Goal: Task Accomplishment & Management: Manage account settings

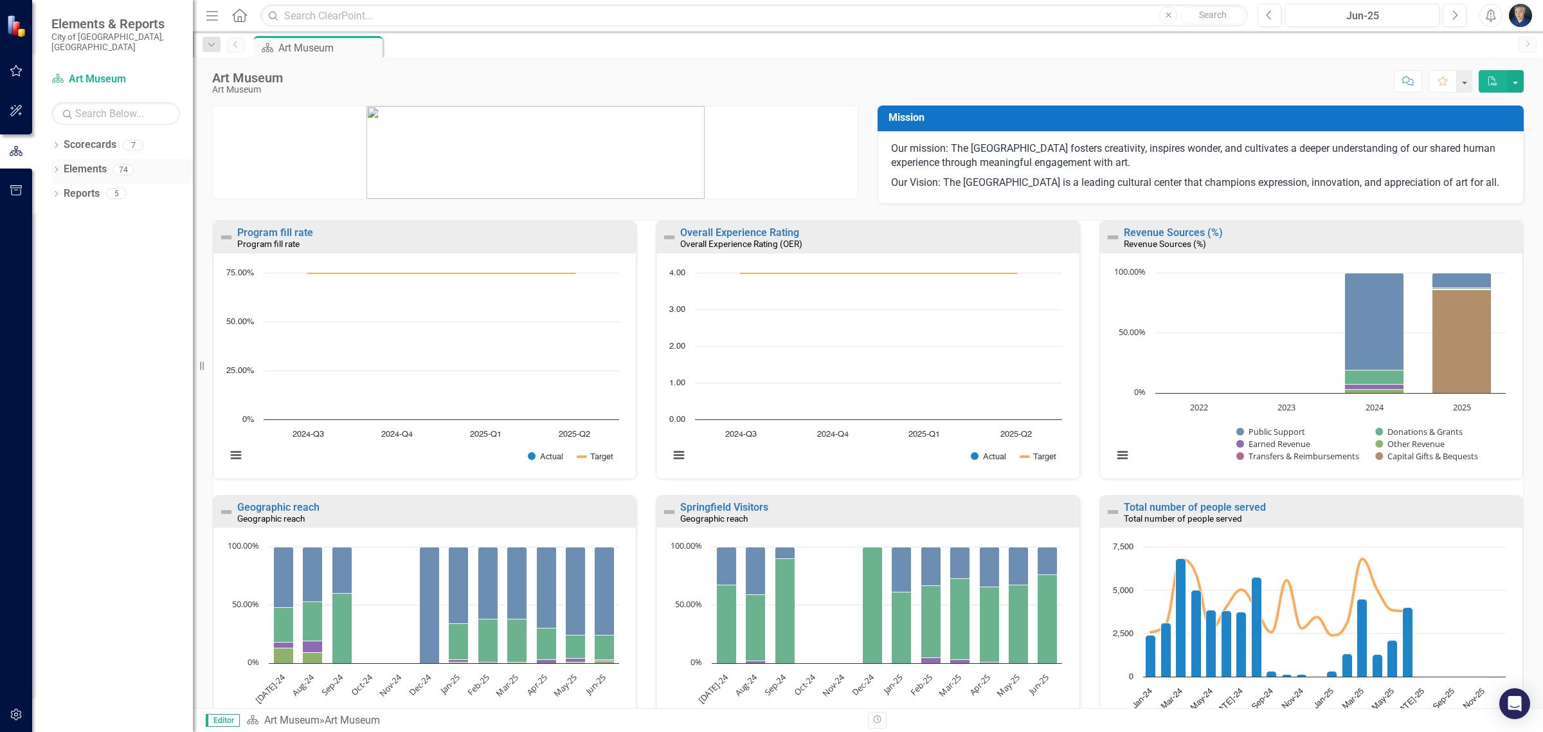
click at [62, 159] on div "Dropdown Elements 74" at bounding box center [121, 171] width 141 height 24
click at [92, 162] on link "Elements" at bounding box center [85, 169] width 43 height 15
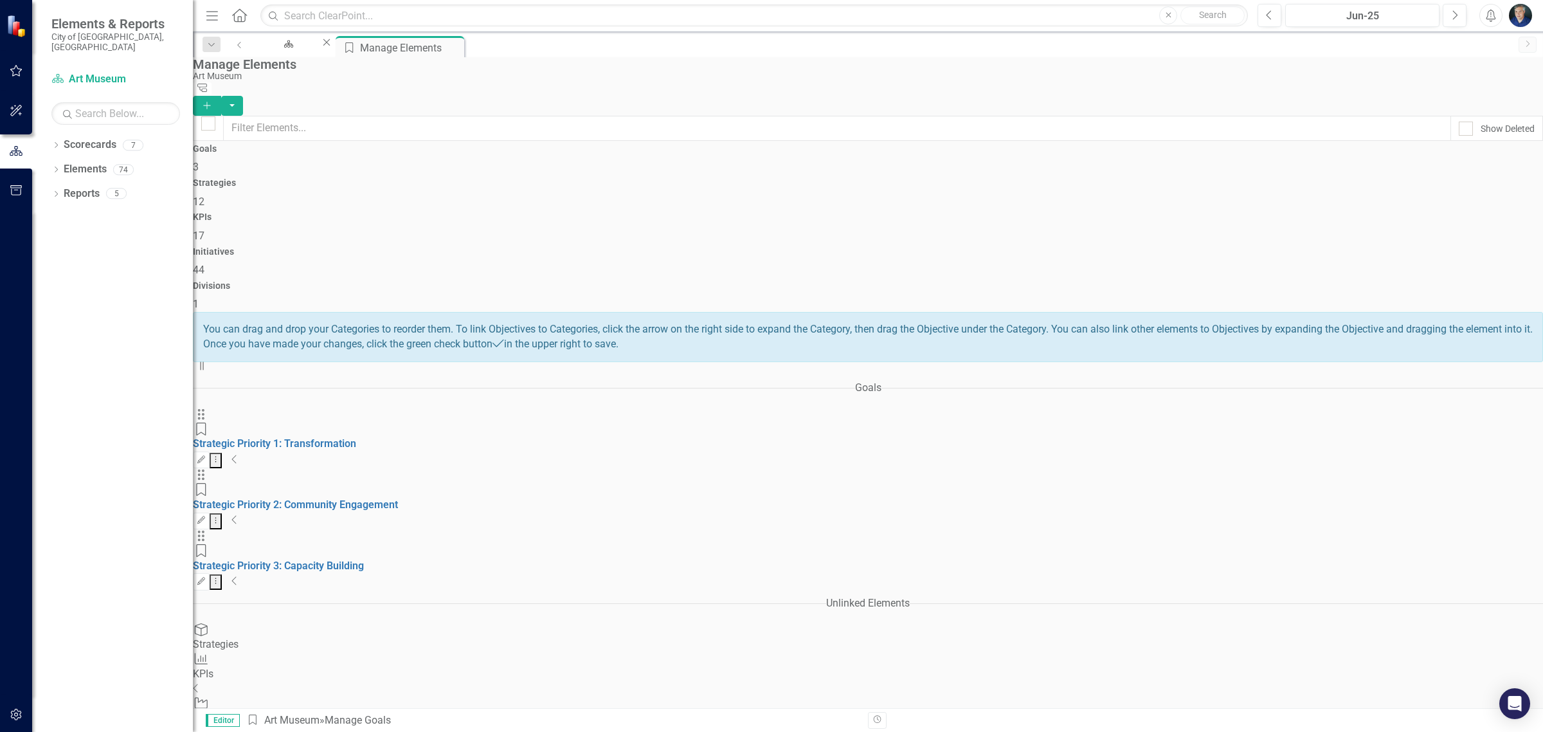
click at [238, 454] on icon "Collapse" at bounding box center [234, 459] width 6 height 10
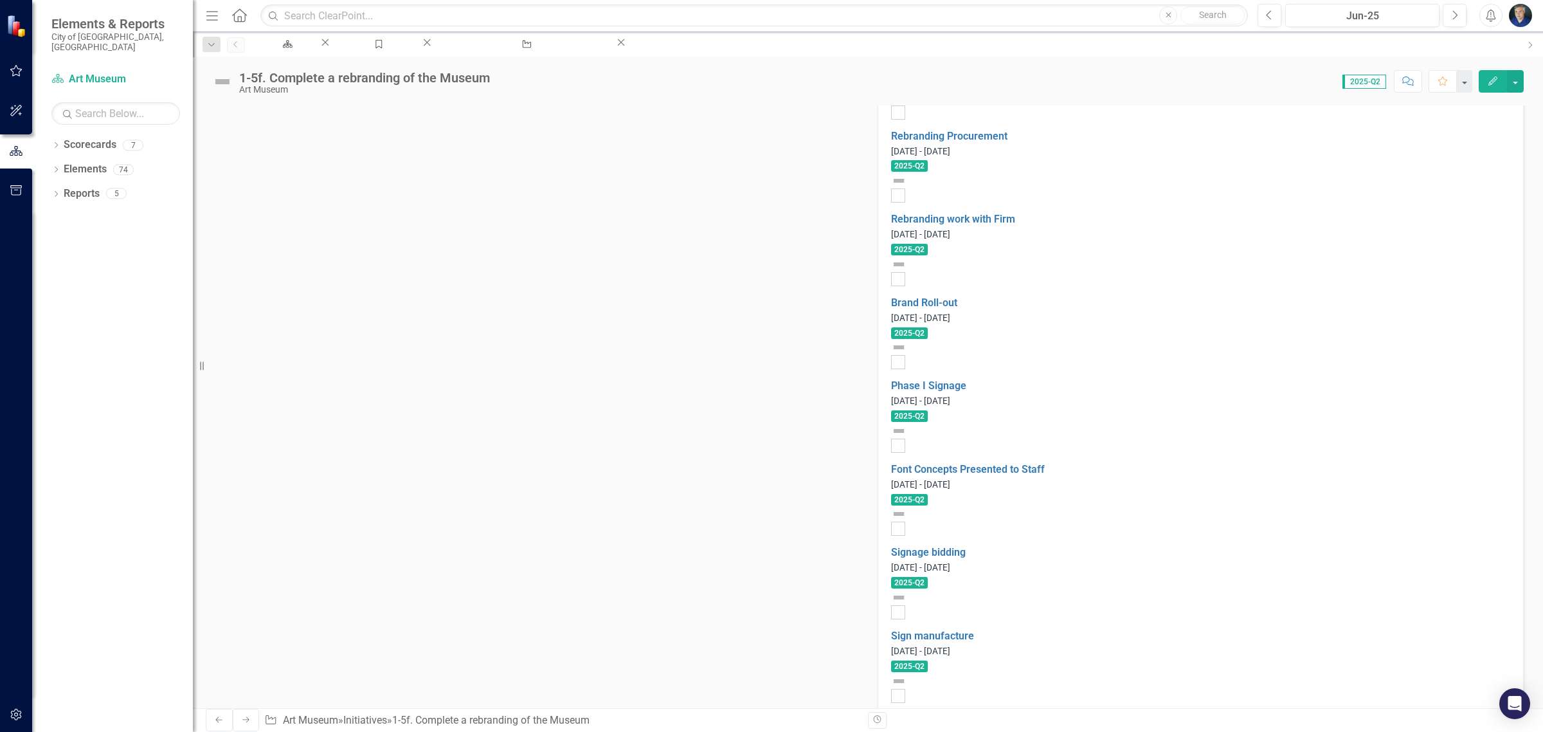
scroll to position [572, 0]
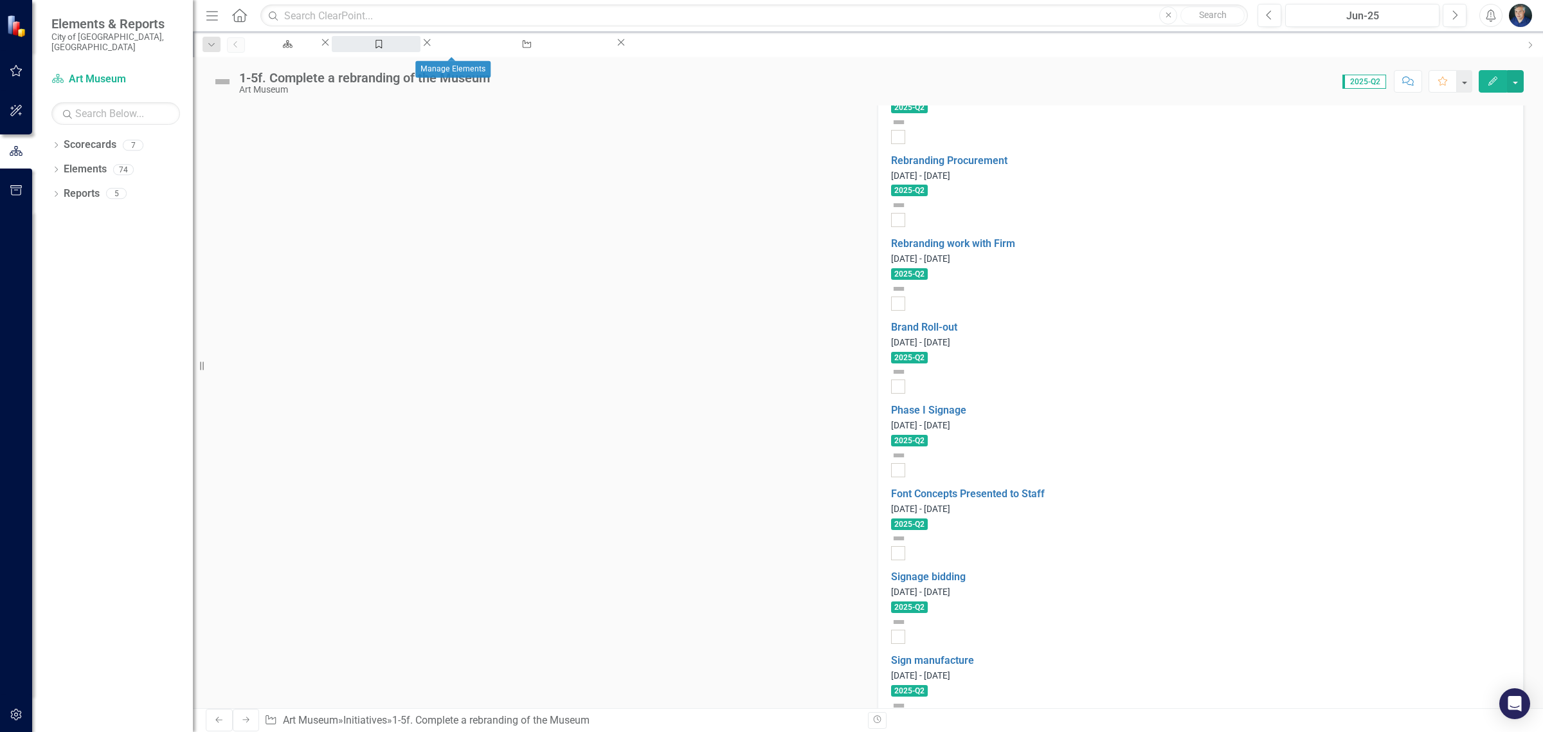
click at [409, 48] on div "Manage Elements" at bounding box center [376, 56] width 66 height 16
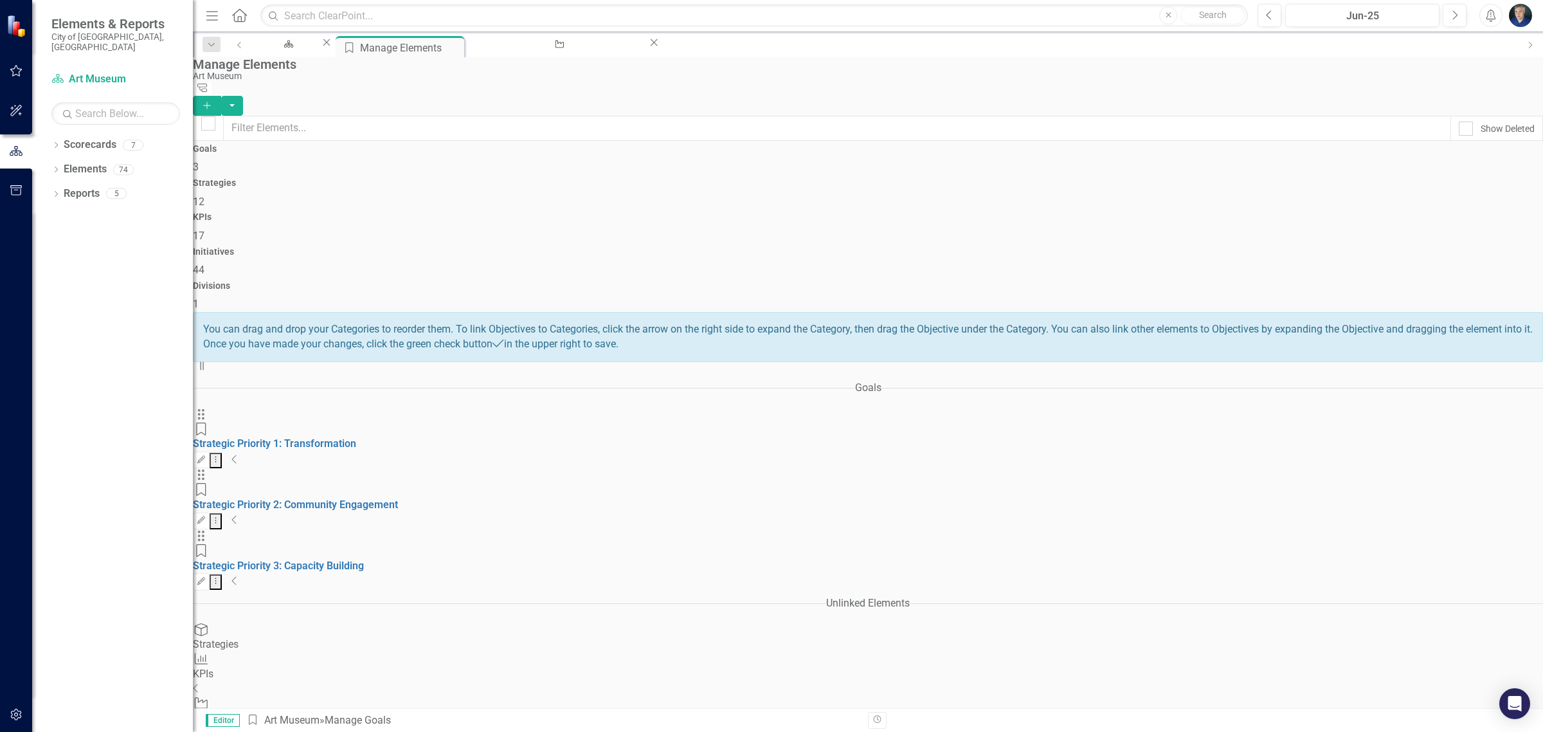
click at [238, 576] on icon "Collapse" at bounding box center [234, 581] width 6 height 10
click at [241, 636] on icon "Collapse" at bounding box center [237, 641] width 6 height 10
click at [244, 636] on icon "Expanded" at bounding box center [239, 641] width 10 height 10
click at [241, 697] on icon "Collapse" at bounding box center [237, 702] width 6 height 10
click at [244, 697] on icon "Expanded" at bounding box center [239, 702] width 10 height 10
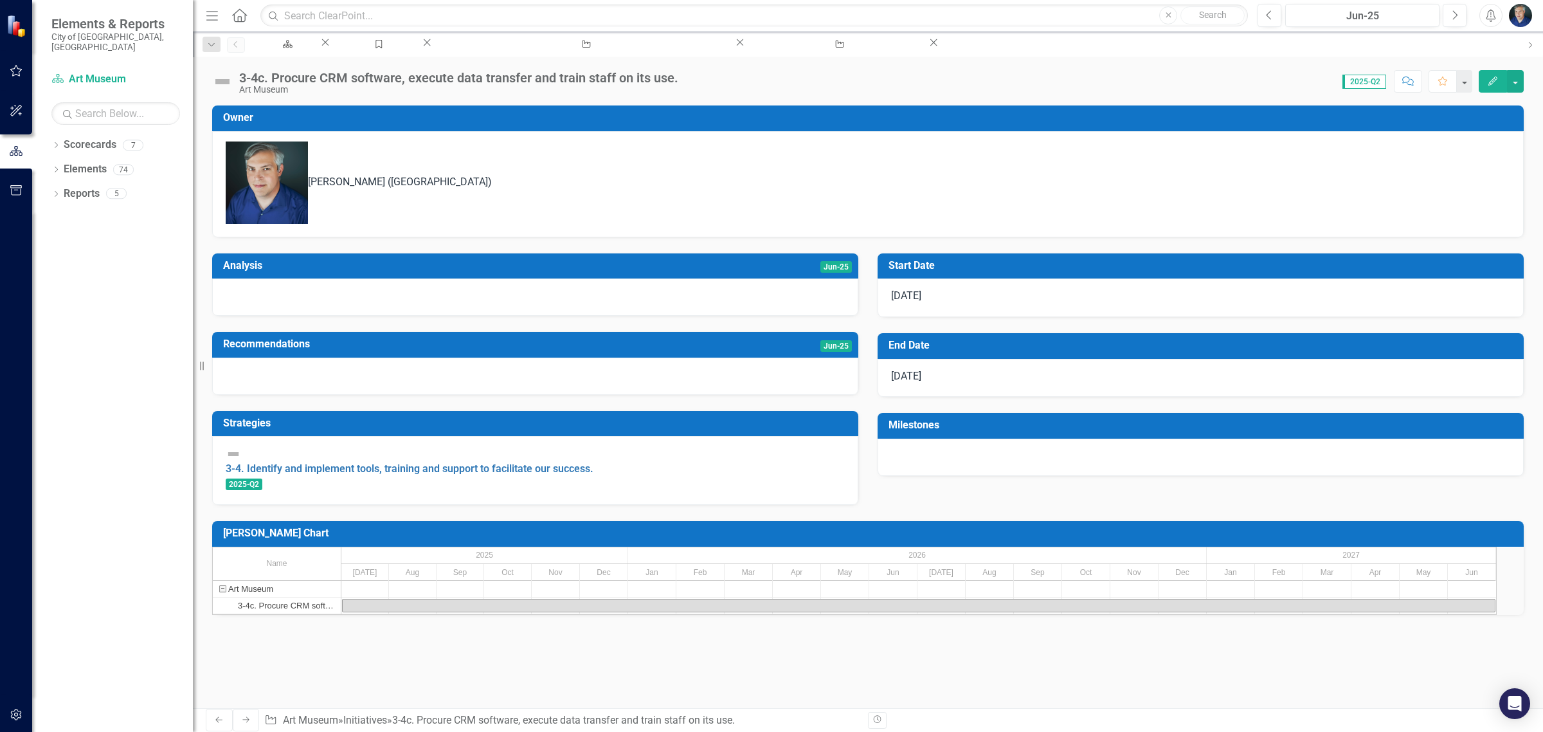
click at [1050, 419] on h3 "Milestones" at bounding box center [1203, 425] width 629 height 12
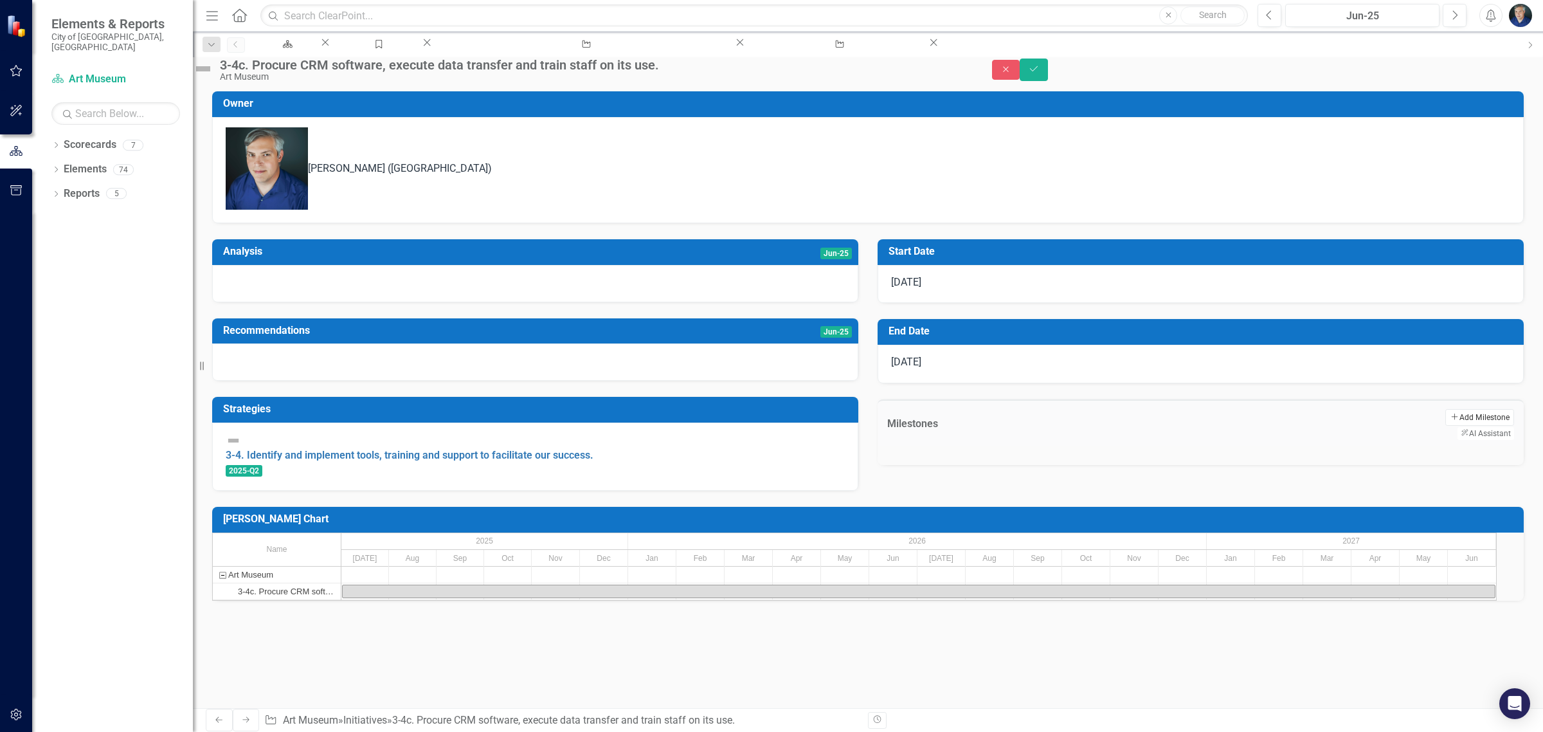
click at [1446, 409] on button "Add Add Milestone" at bounding box center [1480, 417] width 69 height 17
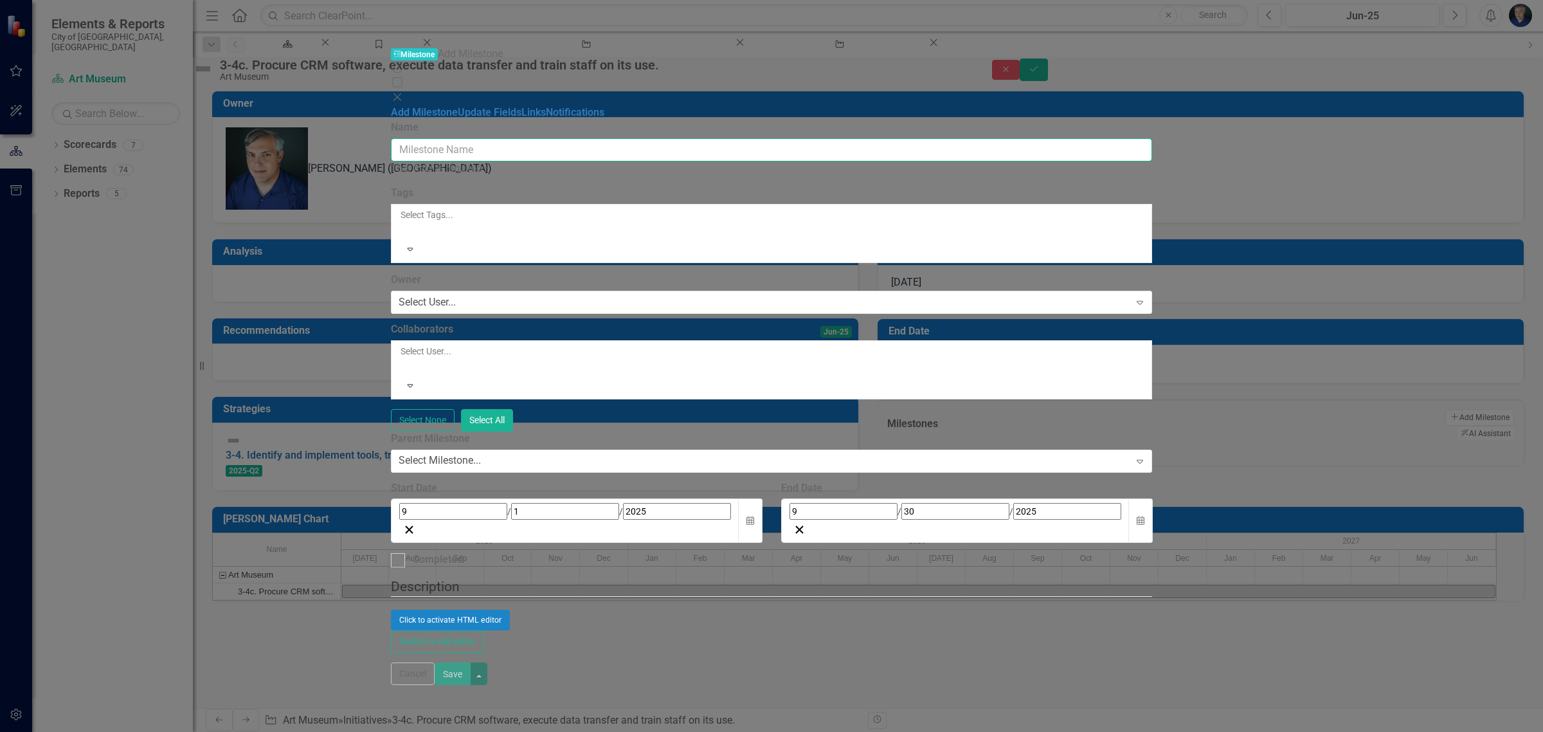
click at [840, 138] on input "Name" at bounding box center [772, 150] width 762 height 24
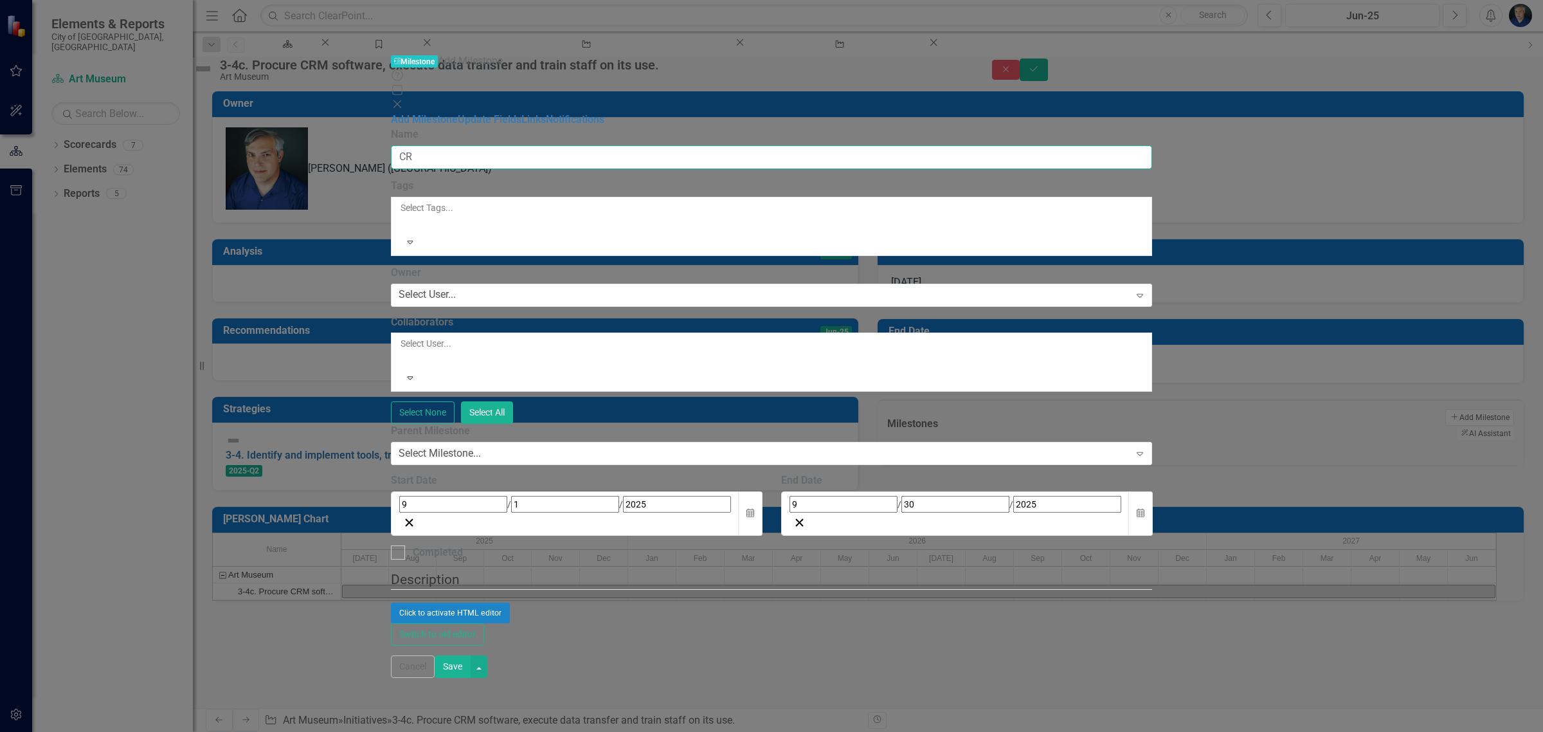
type input "C"
type input "Obtain CRM"
click at [456, 287] on div "Select User..." at bounding box center [427, 294] width 57 height 15
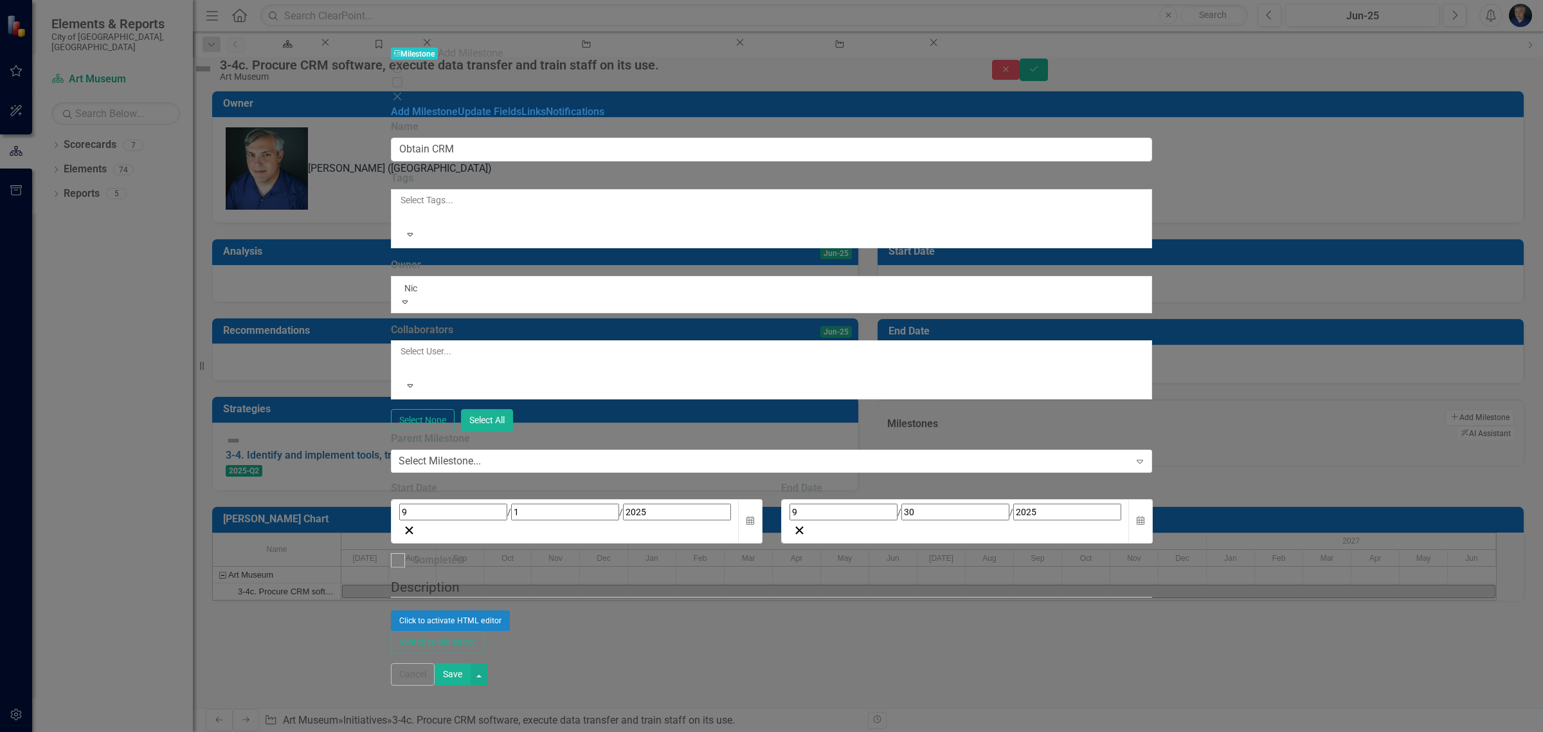
type input "[PERSON_NAME]"
click at [612, 731] on div "[PERSON_NAME] ([GEOGRAPHIC_DATA])" at bounding box center [771, 739] width 1543 height 15
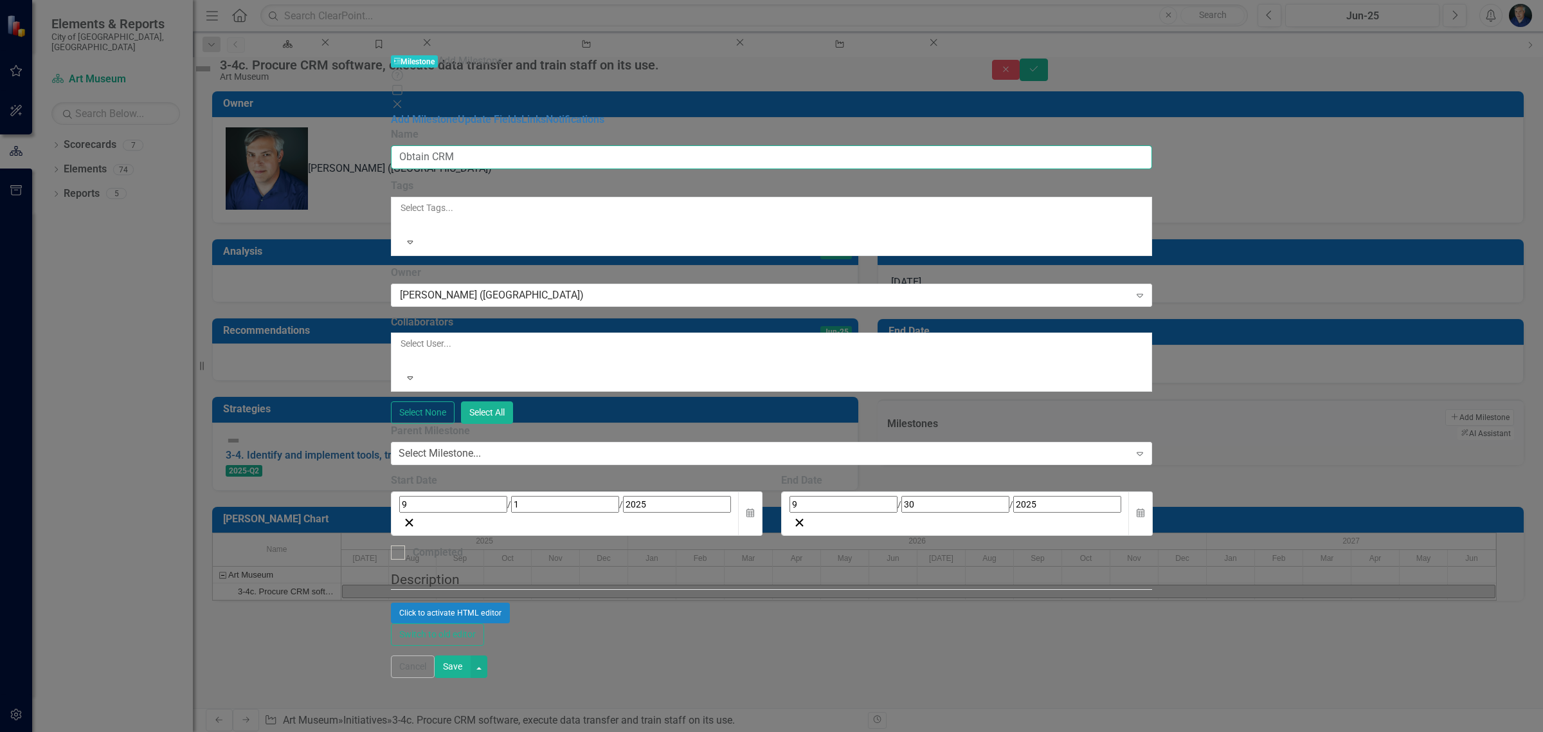
click at [460, 145] on input "Obtain CRM" at bounding box center [772, 157] width 762 height 24
type input "B"
type input "Develop CRM procurement plan"
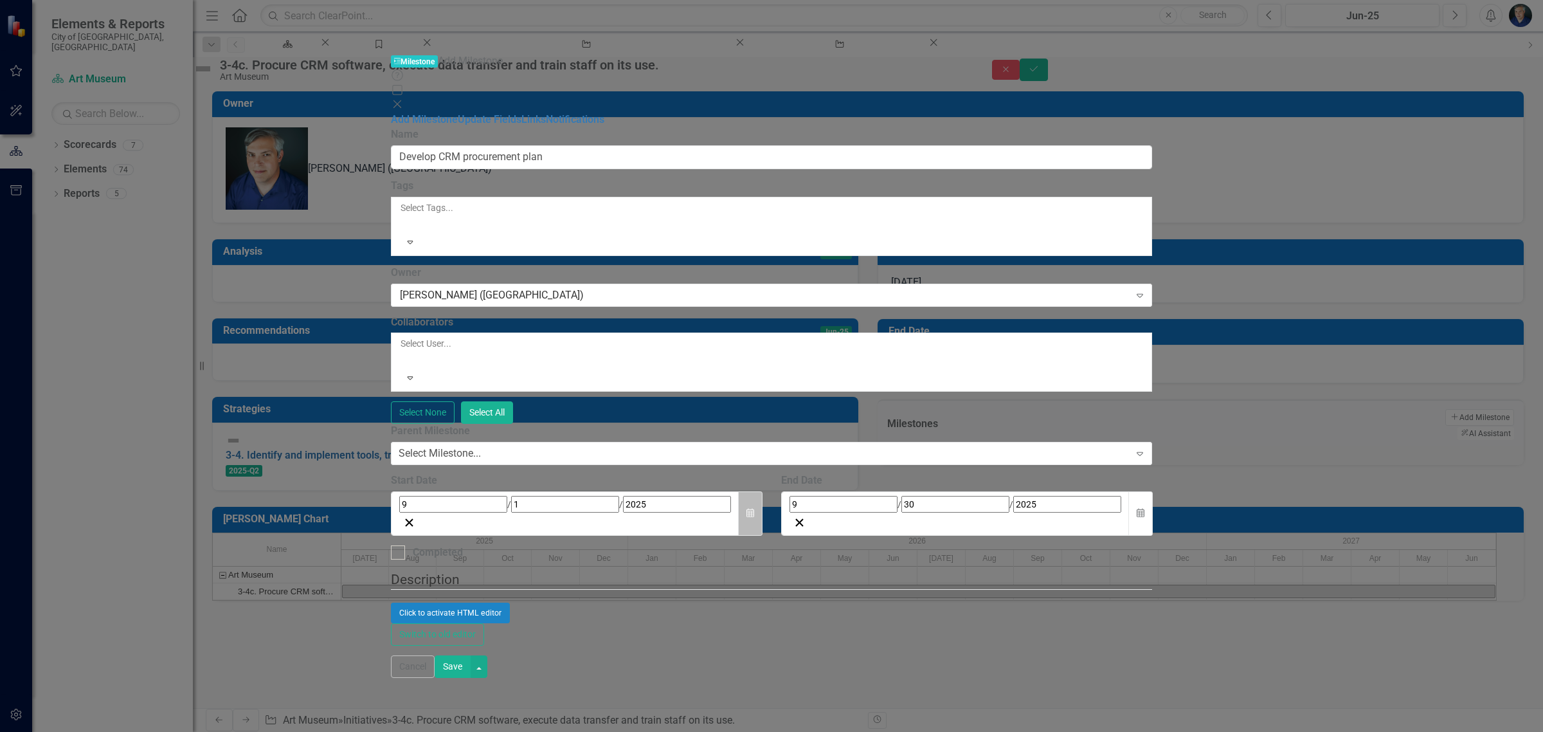
click at [763, 491] on button "Calendar" at bounding box center [750, 513] width 24 height 44
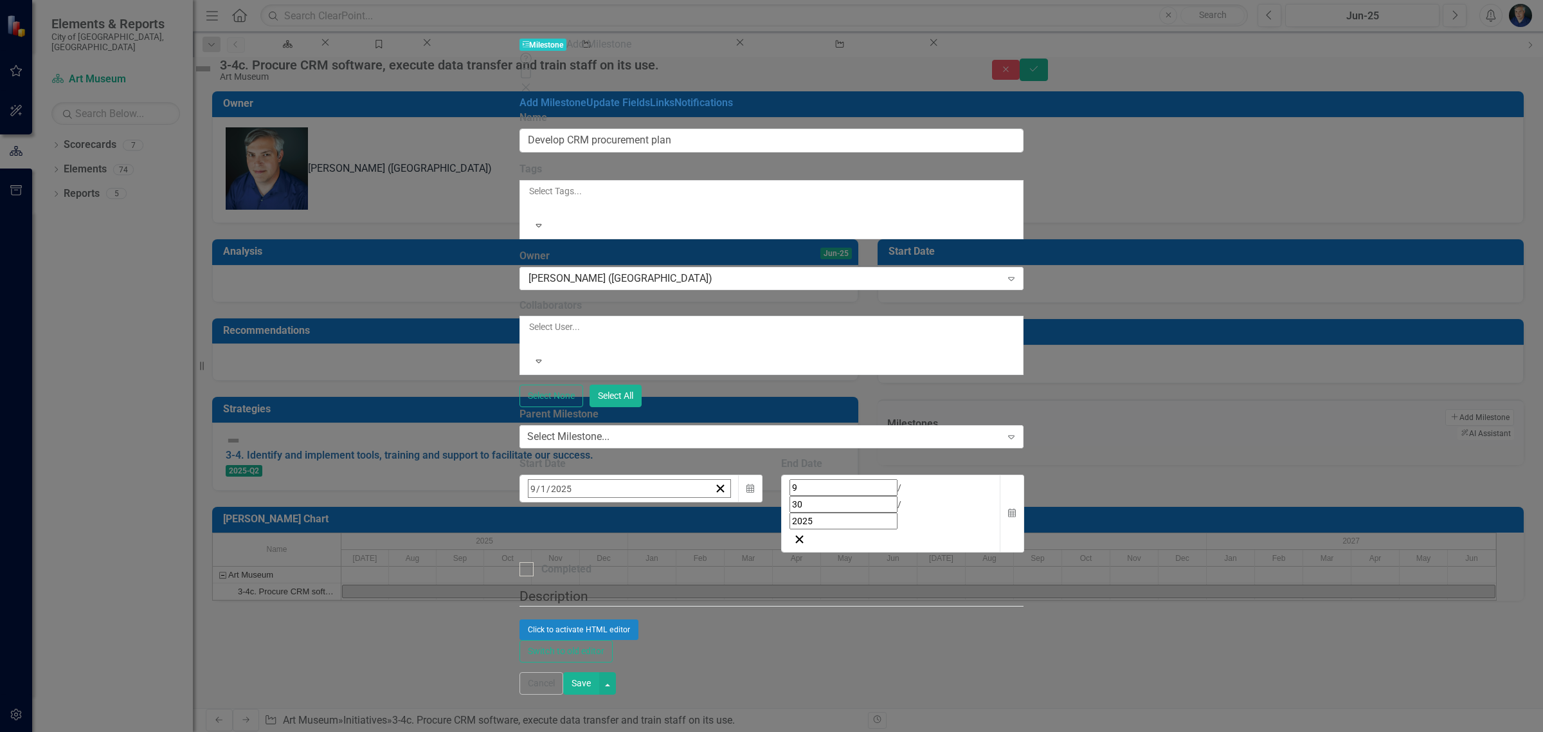
click at [688, 502] on button "[DATE]" at bounding box center [632, 516] width 111 height 28
click at [670, 678] on button "November" at bounding box center [632, 701] width 75 height 46
click at [731, 563] on abbr "1" at bounding box center [728, 568] width 5 height 10
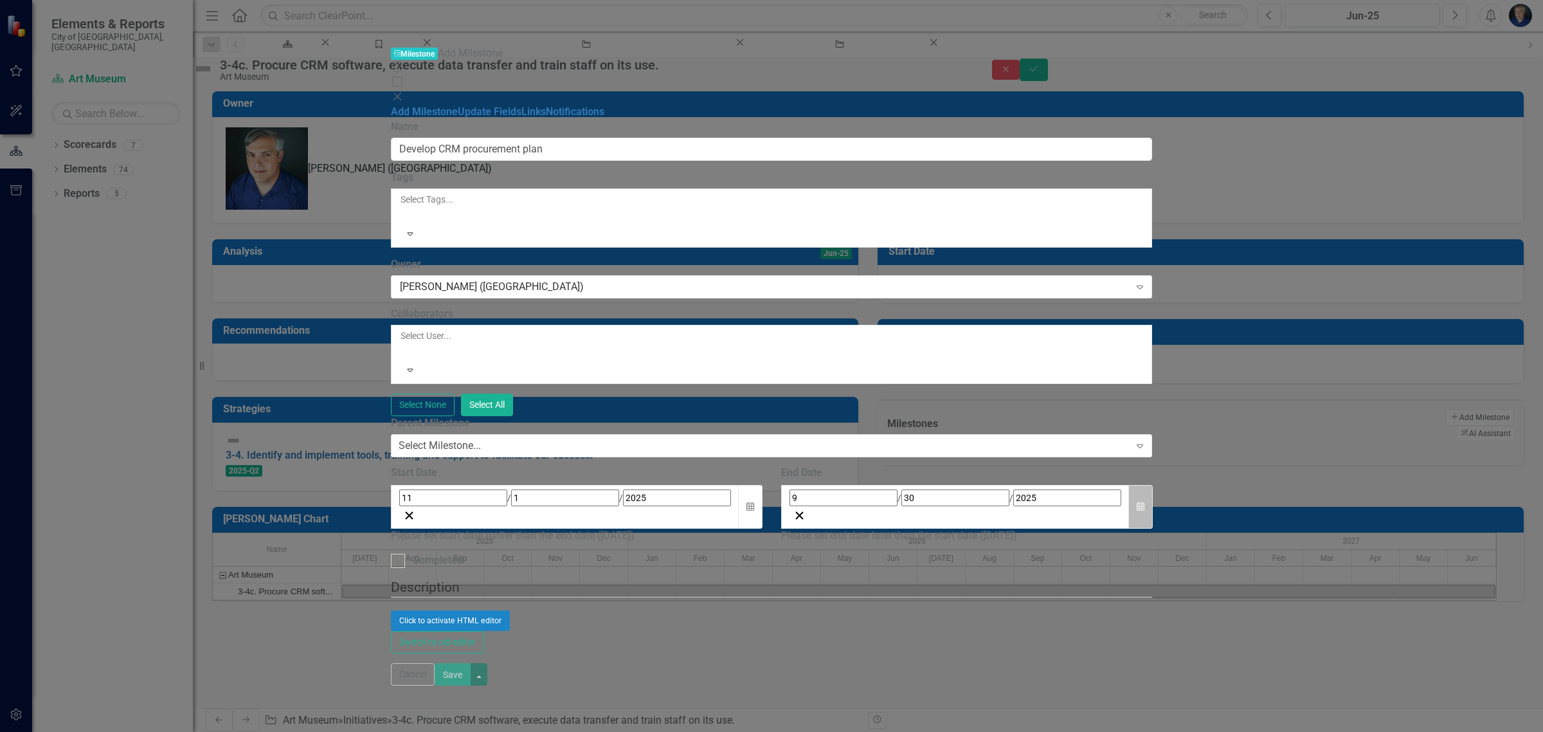
click at [1153, 485] on button "Calendar" at bounding box center [1141, 507] width 24 height 44
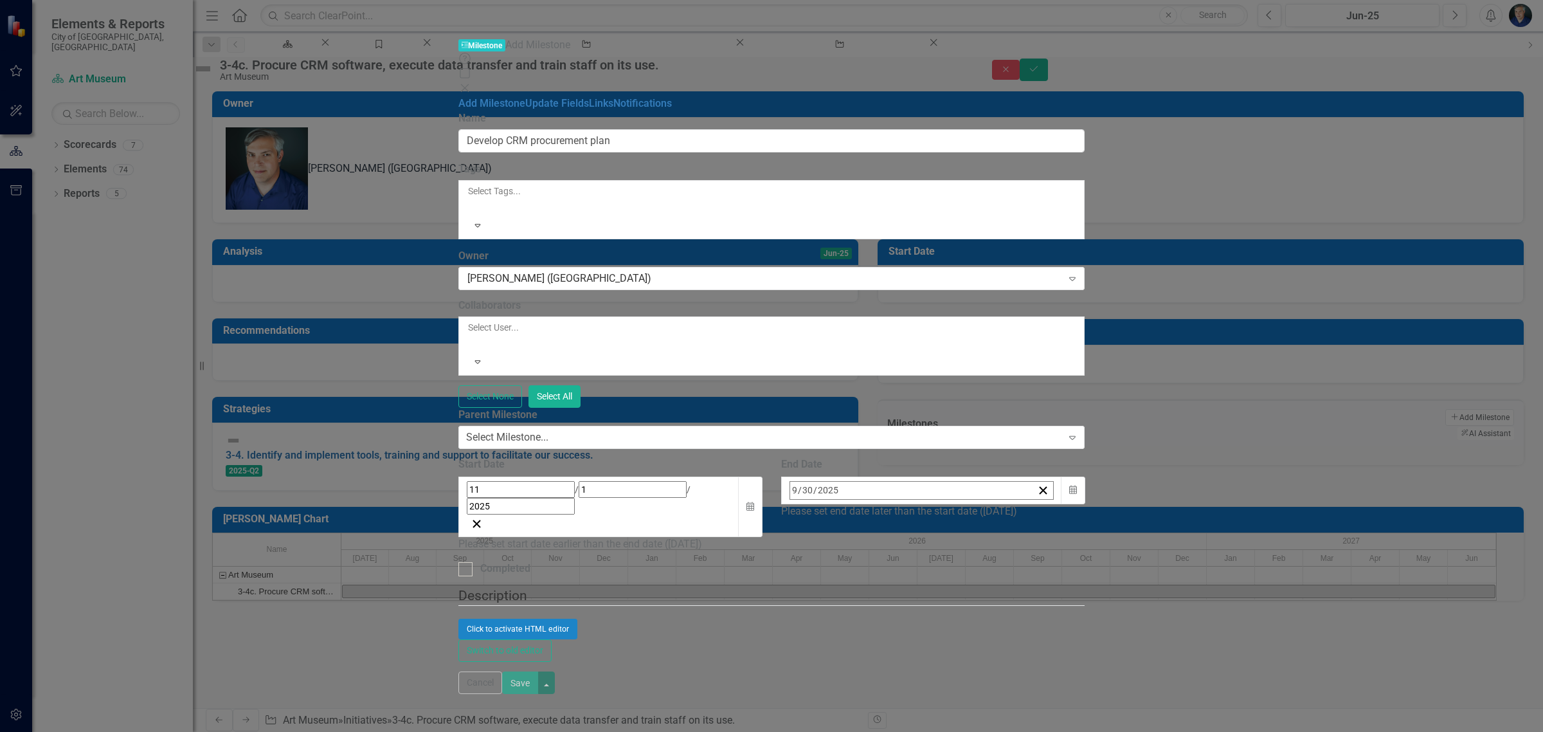
click at [950, 504] on button "[DATE]" at bounding box center [894, 518] width 111 height 28
click at [916, 698] on abbr "November" at bounding box center [895, 703] width 42 height 10
click at [815, 674] on button "30" at bounding box center [799, 685] width 32 height 23
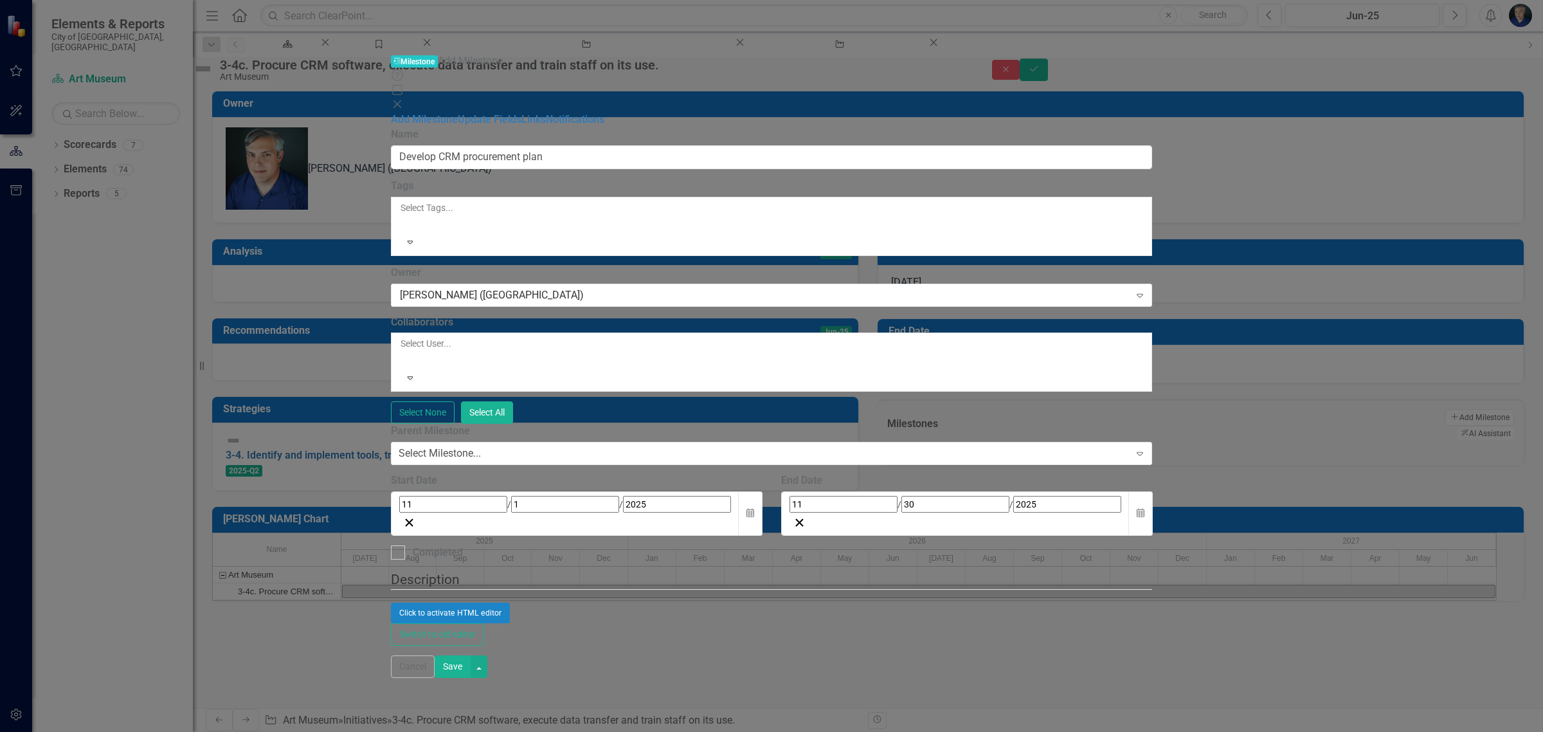
click at [471, 678] on button "Save" at bounding box center [453, 666] width 36 height 23
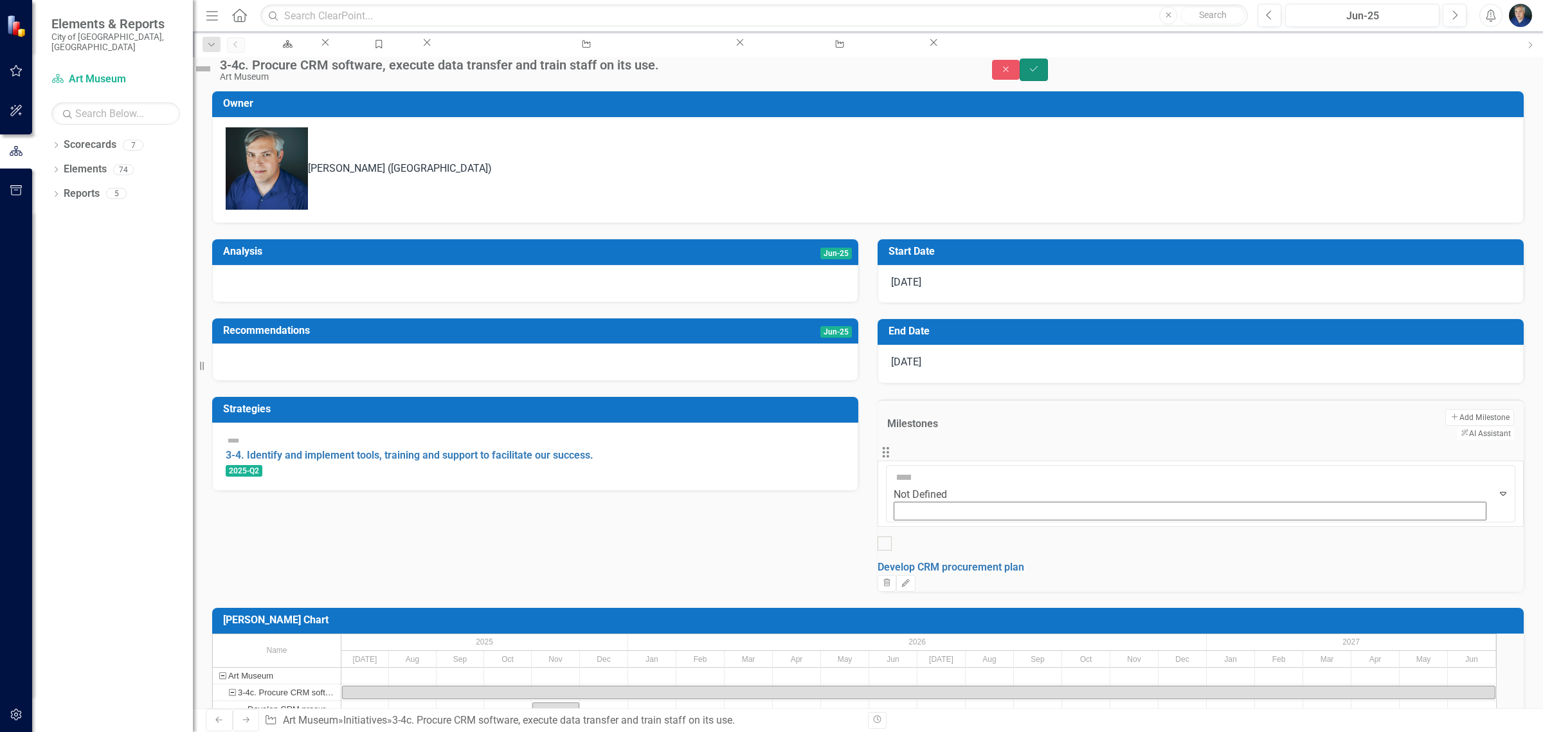
click at [1040, 71] on icon "Save" at bounding box center [1034, 68] width 12 height 9
